Goal: Task Accomplishment & Management: Use online tool/utility

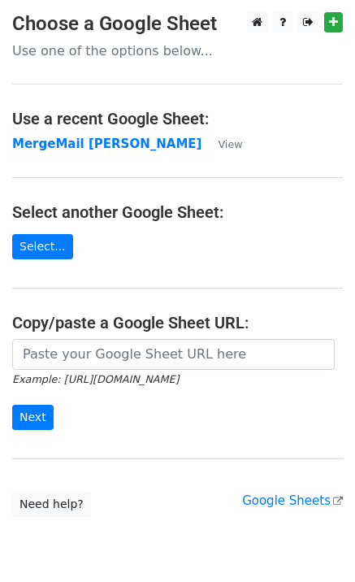
click at [93, 150] on strong "MergeMail [PERSON_NAME]" at bounding box center [106, 144] width 189 height 15
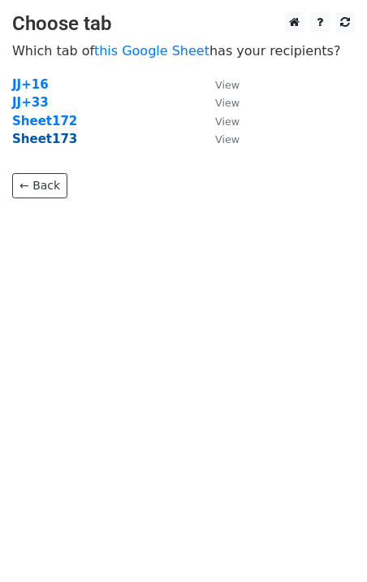
click at [48, 137] on strong "Sheet173" at bounding box center [44, 139] width 65 height 15
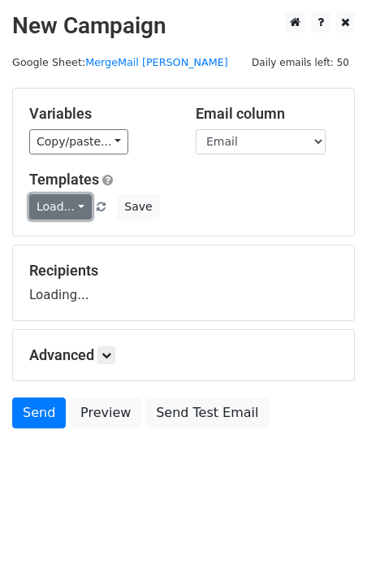
click at [64, 219] on link "Load..." at bounding box center [60, 206] width 63 height 25
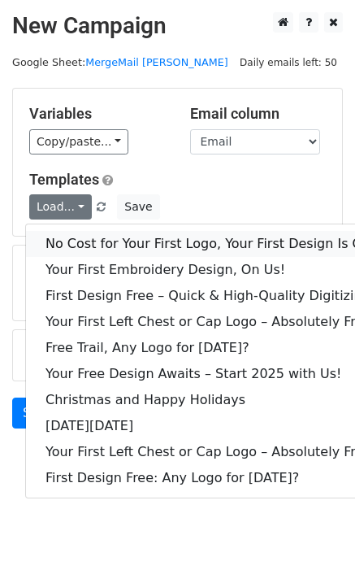
click at [83, 242] on link "No Cost for Your First Logo, Your First Design Is On Us!" at bounding box center [221, 244] width 390 height 26
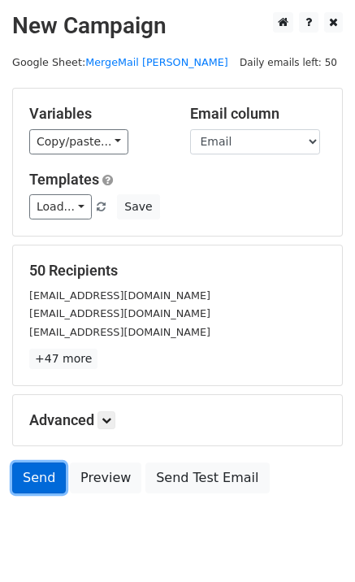
drag, startPoint x: 33, startPoint y: 476, endPoint x: 22, endPoint y: 486, distance: 14.4
click at [33, 476] on link "Send" at bounding box center [39, 478] width 54 height 31
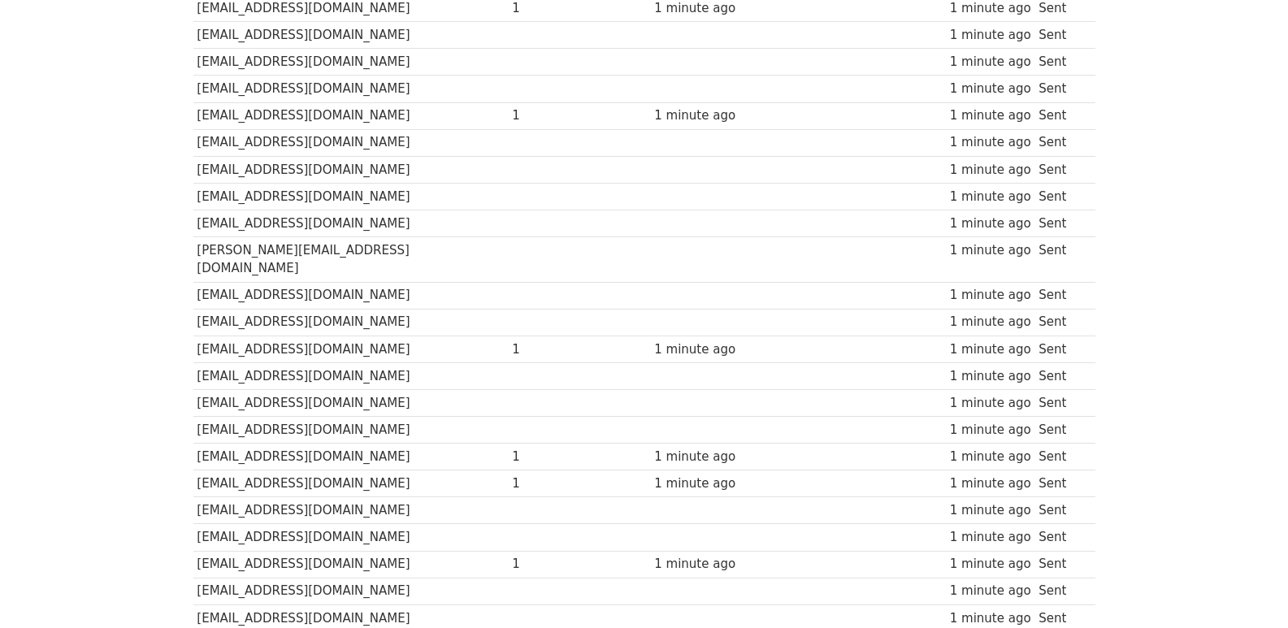
scroll to position [1132, 0]
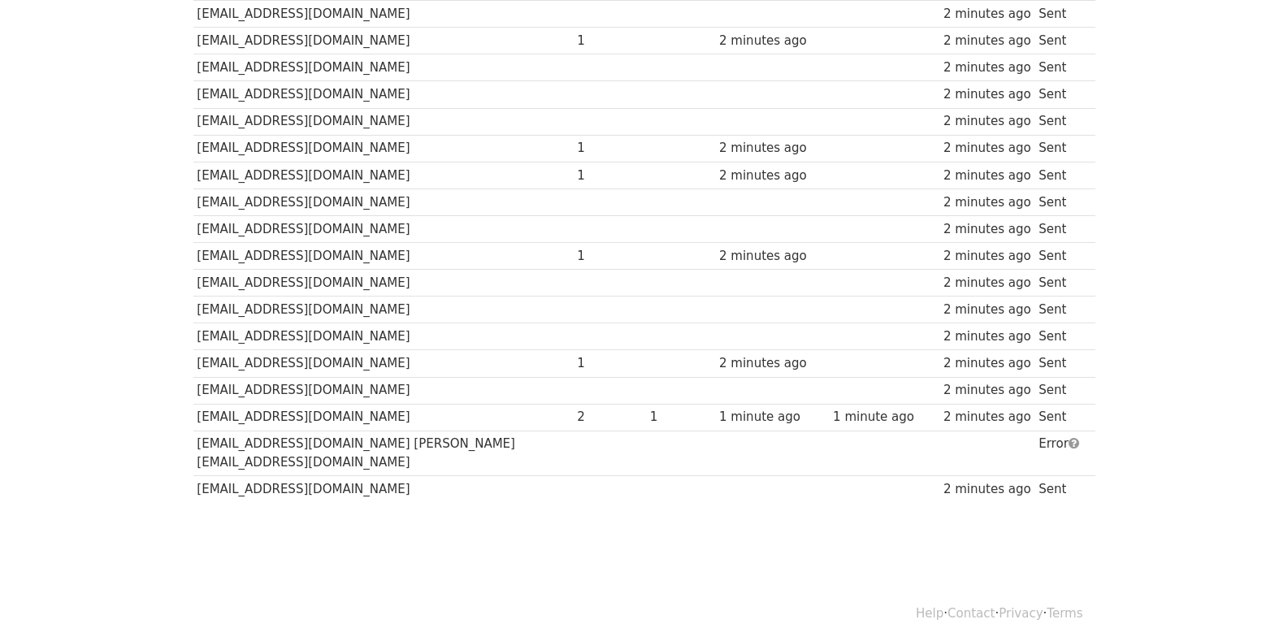
click at [381, 442] on td "[EMAIL_ADDRESS][DOMAIN_NAME] [PERSON_NAME][EMAIL_ADDRESS][DOMAIN_NAME]" at bounding box center [383, 454] width 380 height 46
drag, startPoint x: 381, startPoint y: 442, endPoint x: 195, endPoint y: 448, distance: 186.2
click at [195, 448] on td "[EMAIL_ADDRESS][DOMAIN_NAME] [PERSON_NAME][EMAIL_ADDRESS][DOMAIN_NAME]" at bounding box center [383, 454] width 380 height 46
copy td "[EMAIL_ADDRESS][DOMAIN_NAME] [PERSON_NAME][EMAIL_ADDRESS][DOMAIN_NAME]"
